Goal: Find specific page/section: Find specific page/section

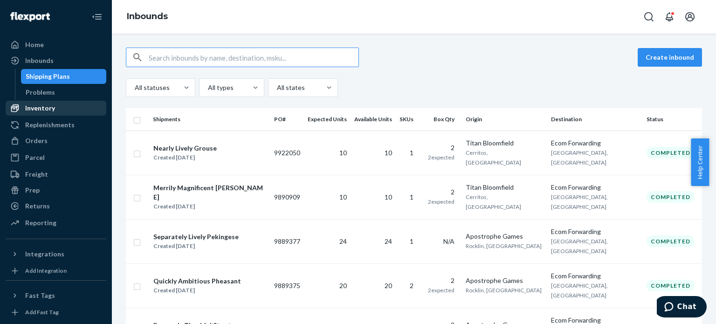
drag, startPoint x: 50, startPoint y: 110, endPoint x: 71, endPoint y: 112, distance: 20.6
click at [50, 110] on div "Inventory" at bounding box center [40, 108] width 30 height 9
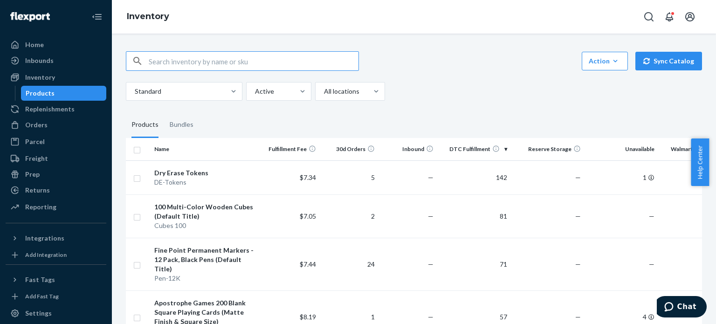
click at [177, 65] on input "text" at bounding box center [254, 61] width 210 height 19
paste input "D-Base Blue"
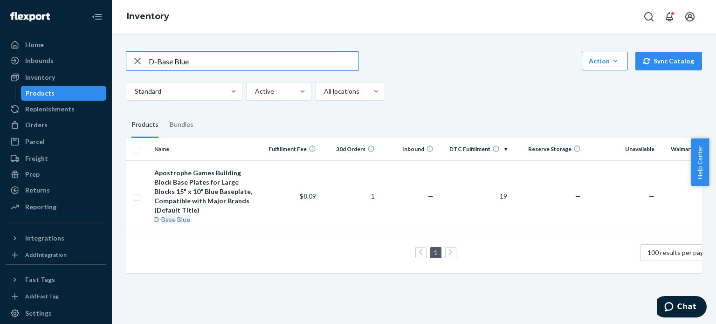
click at [246, 67] on input "D-Base Blue" at bounding box center [254, 61] width 210 height 19
paste input "L-Base Blue2x"
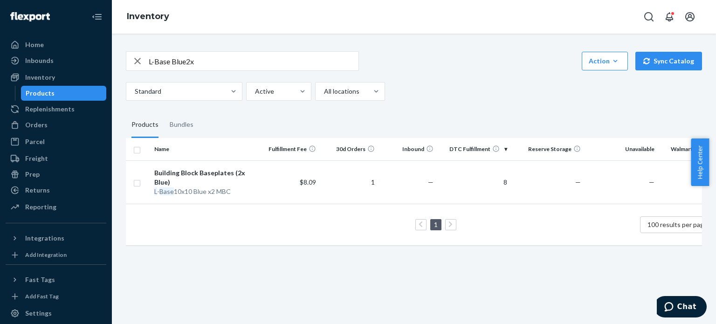
click at [228, 63] on input "L-Base Blue2x" at bounding box center [254, 61] width 210 height 19
paste input "Green"
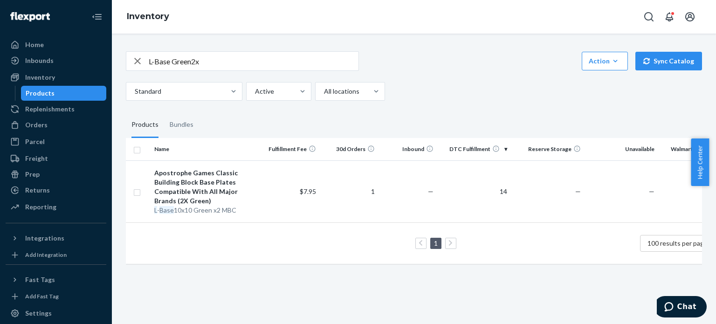
click at [263, 62] on input "L-Base Green2x" at bounding box center [254, 61] width 210 height 19
paste input "Straight"
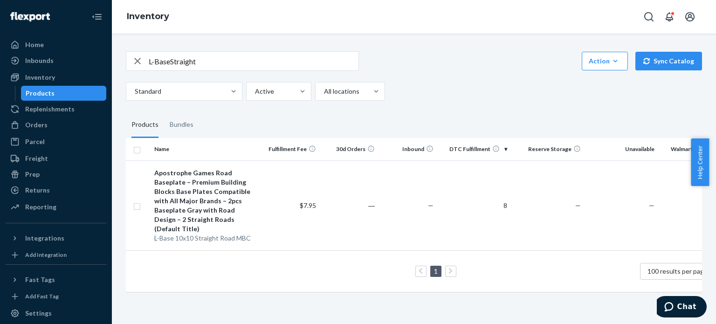
click at [244, 64] on input "L-BaseStraight" at bounding box center [254, 61] width 210 height 19
paste input "FireT-3625"
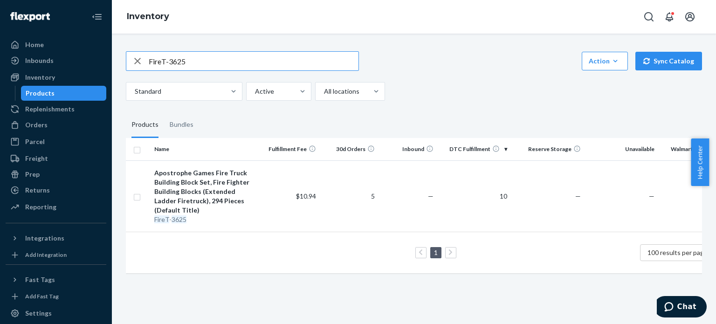
click at [278, 64] on input "FireT-3625" at bounding box center [254, 61] width 210 height 19
paste input "L-BaseRoad6"
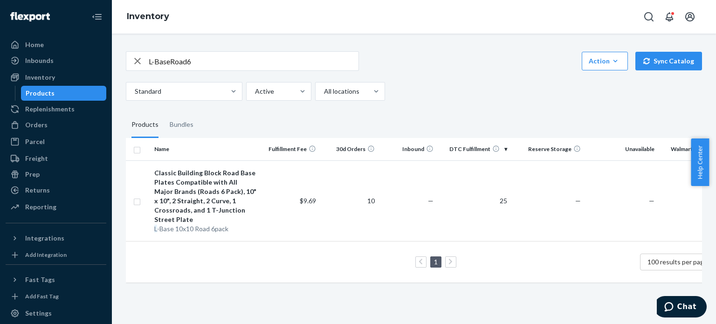
click at [169, 61] on input "L-BaseRoad6" at bounding box center [254, 61] width 210 height 19
paste input "Bbird-4005"
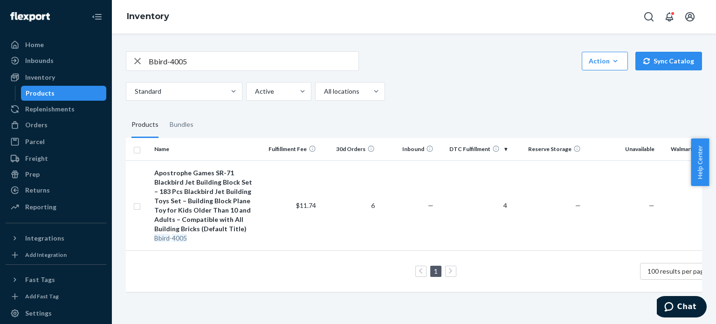
click at [231, 67] on input "Bbird-4005" at bounding box center [254, 61] width 210 height 19
paste input "D-BaseRoadx8"
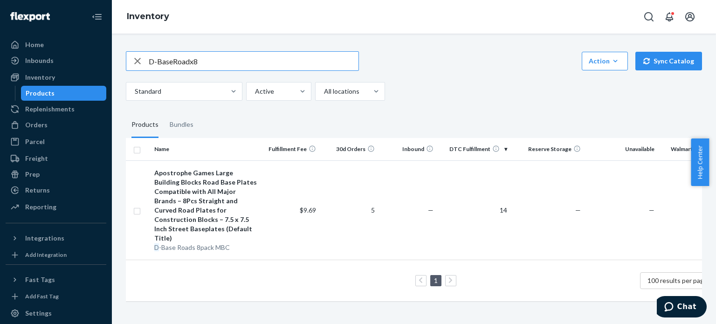
click at [197, 68] on input "D-BaseRoadx8" at bounding box center [254, 61] width 210 height 19
click at [198, 68] on input "D-BaseRoadx8" at bounding box center [254, 61] width 210 height 19
paste input "NotreDame-5210"
click at [216, 67] on input "NotreDame-5210" at bounding box center [254, 61] width 210 height 19
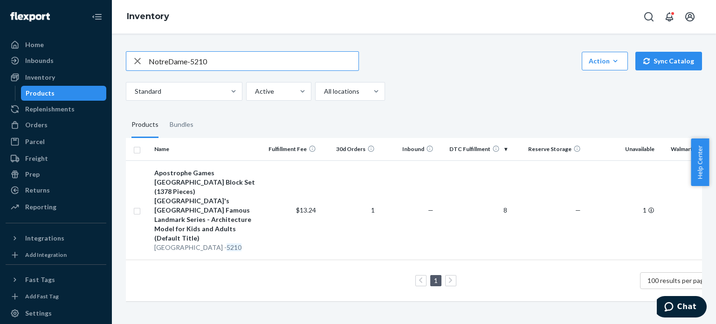
click at [216, 67] on input "NotreDame-5210" at bounding box center [254, 61] width 210 height 19
paste input "Osprey - 5006"
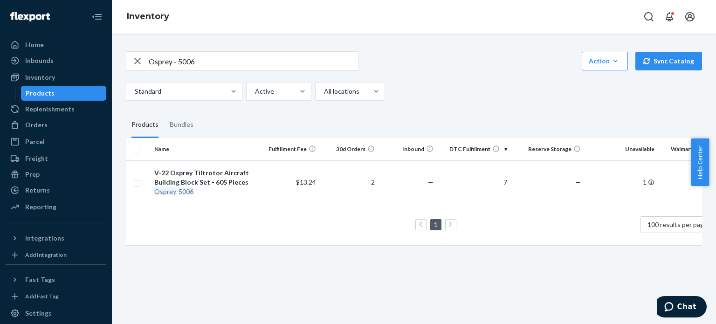
click at [282, 62] on input "Osprey - 5006" at bounding box center [254, 61] width 210 height 19
paste input "Roman-5225"
type input "Roman-5225"
